Goal: Find specific page/section: Find specific page/section

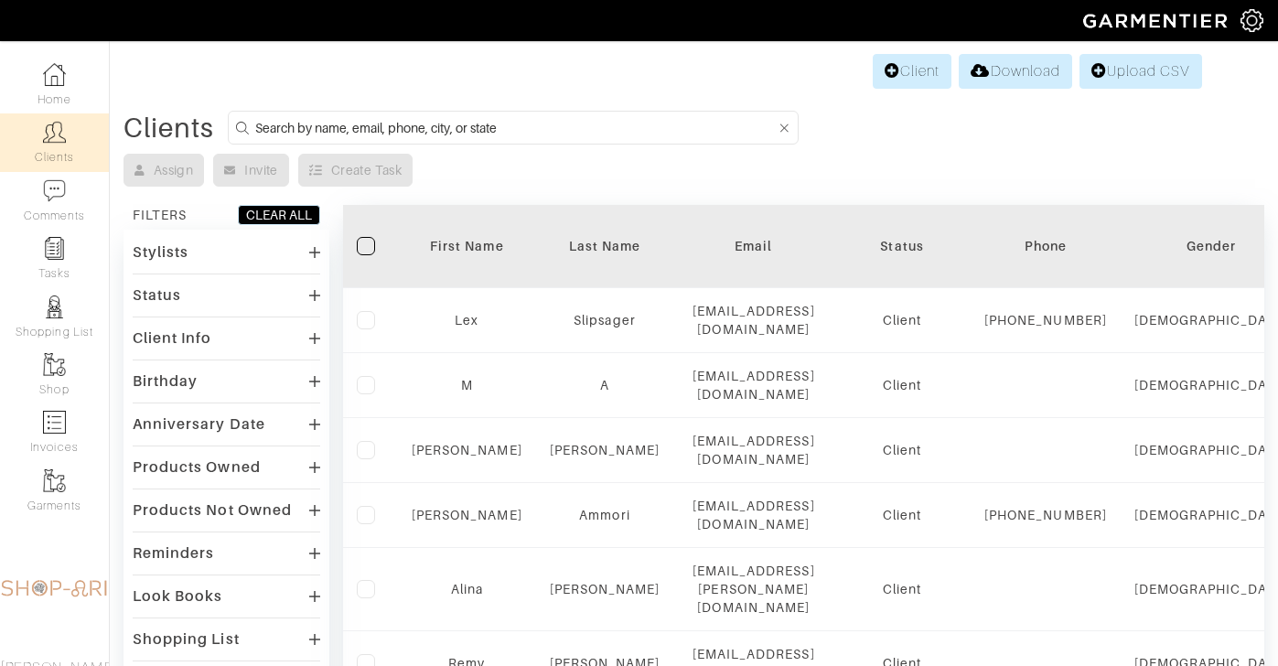
click at [454, 114] on form at bounding box center [513, 128] width 571 height 34
click at [454, 124] on input at bounding box center [515, 127] width 520 height 23
type input "[PERSON_NAME]"
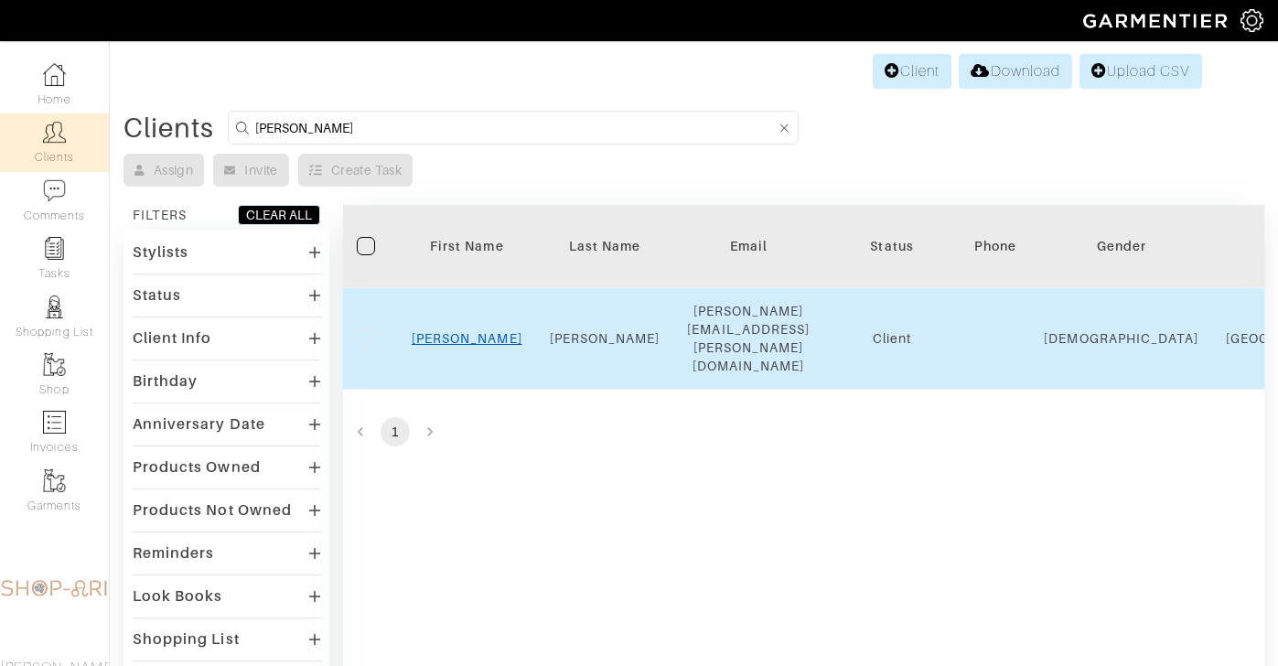
click at [461, 331] on link "[PERSON_NAME]" at bounding box center [467, 338] width 111 height 15
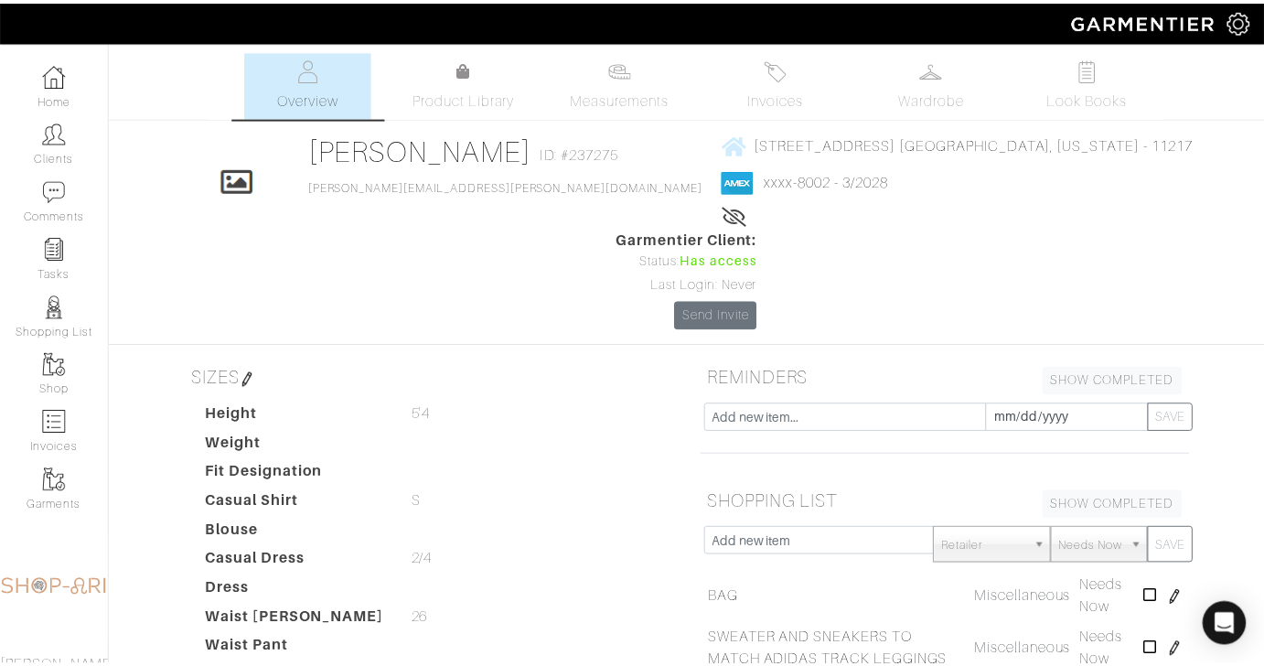
scroll to position [444, 0]
